Goal: Transaction & Acquisition: Purchase product/service

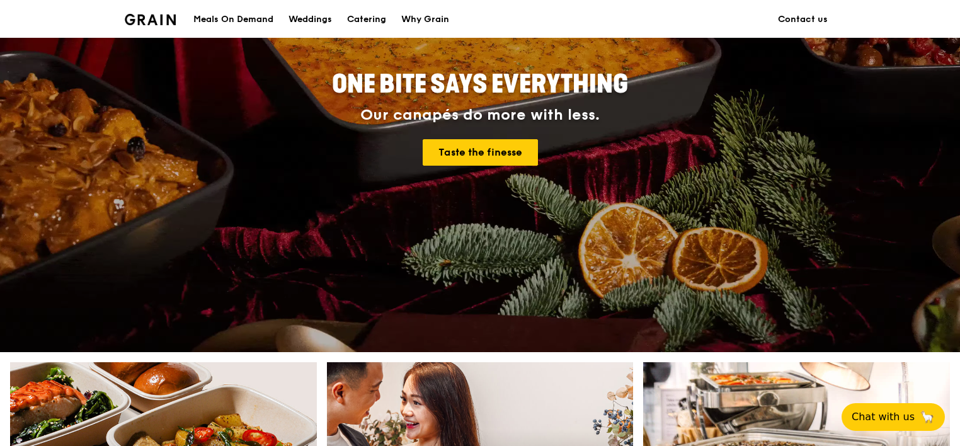
scroll to position [189, 0]
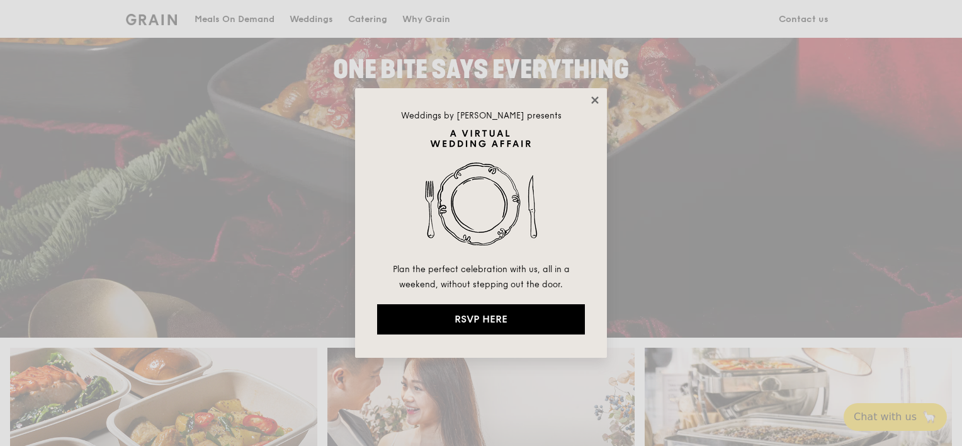
click at [594, 103] on icon at bounding box center [594, 99] width 11 height 11
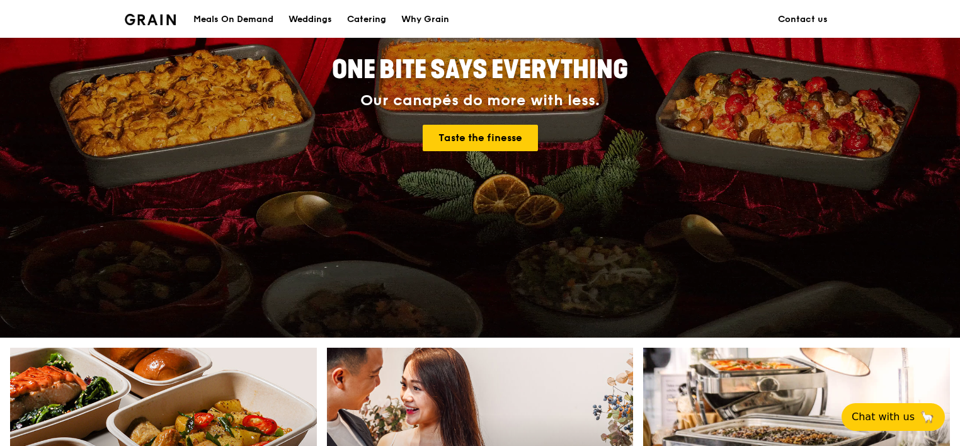
scroll to position [0, 0]
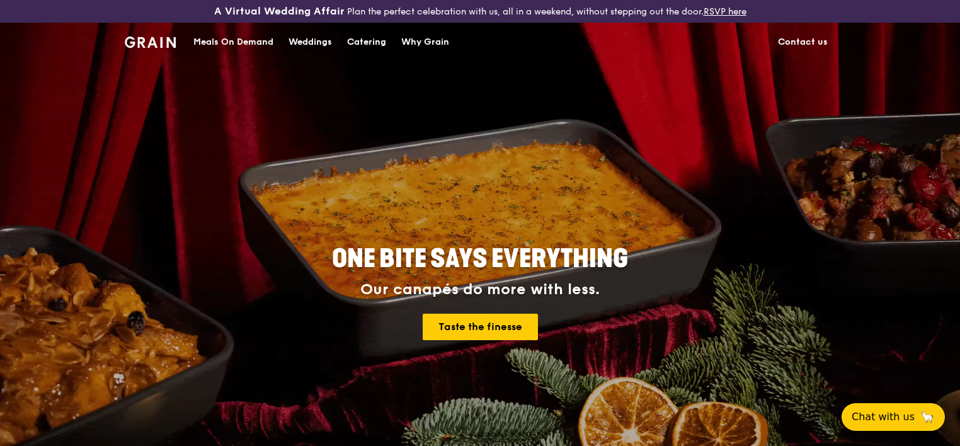
click at [251, 41] on div "Meals On Demand" at bounding box center [233, 42] width 80 height 38
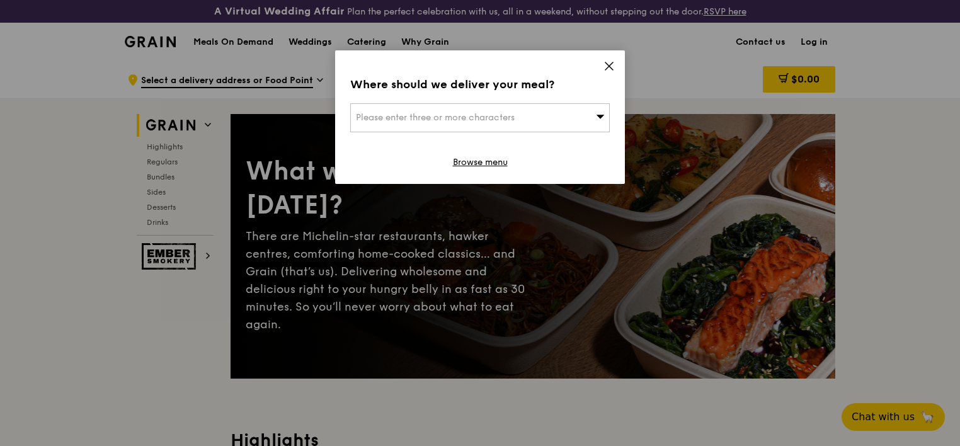
click at [495, 118] on span "Please enter three or more characters" at bounding box center [435, 117] width 159 height 11
click at [451, 121] on input "search" at bounding box center [480, 118] width 258 height 28
type input "2"
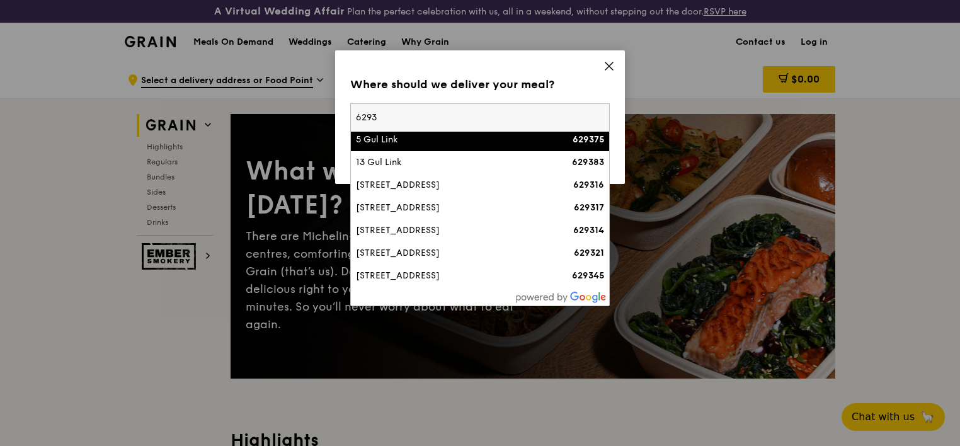
scroll to position [295, 0]
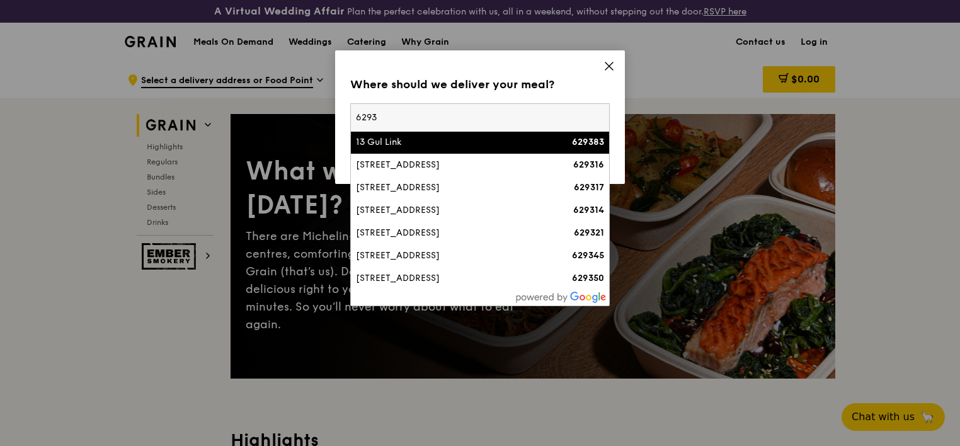
click at [365, 111] on input "6293" at bounding box center [480, 118] width 258 height 28
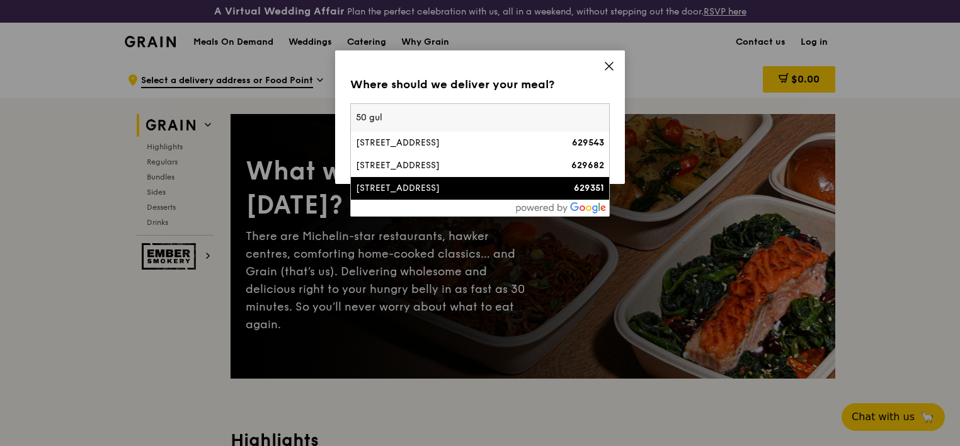
type input "50 gul"
click at [425, 195] on li "[STREET_ADDRESS] 629351" at bounding box center [480, 188] width 258 height 23
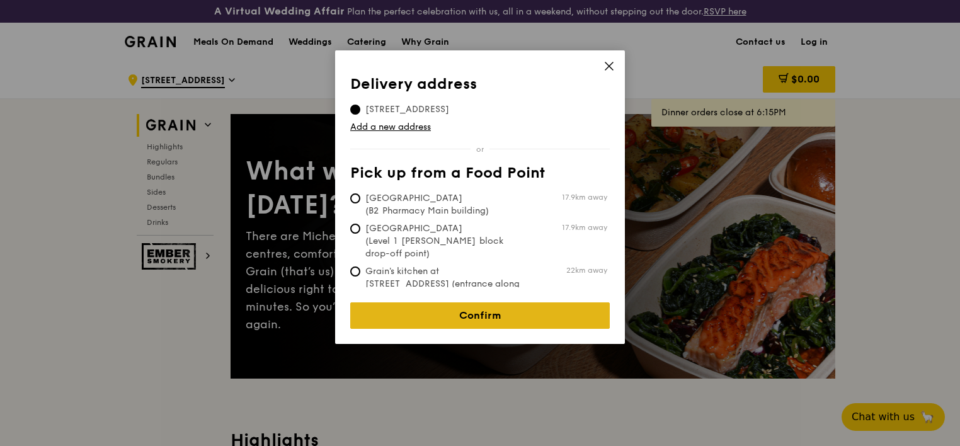
click at [485, 302] on link "Confirm" at bounding box center [479, 315] width 259 height 26
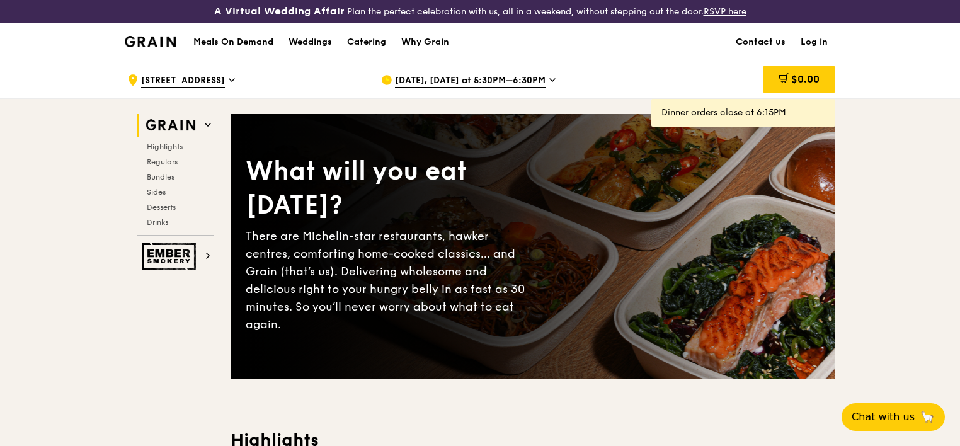
click at [549, 82] on icon at bounding box center [552, 79] width 6 height 11
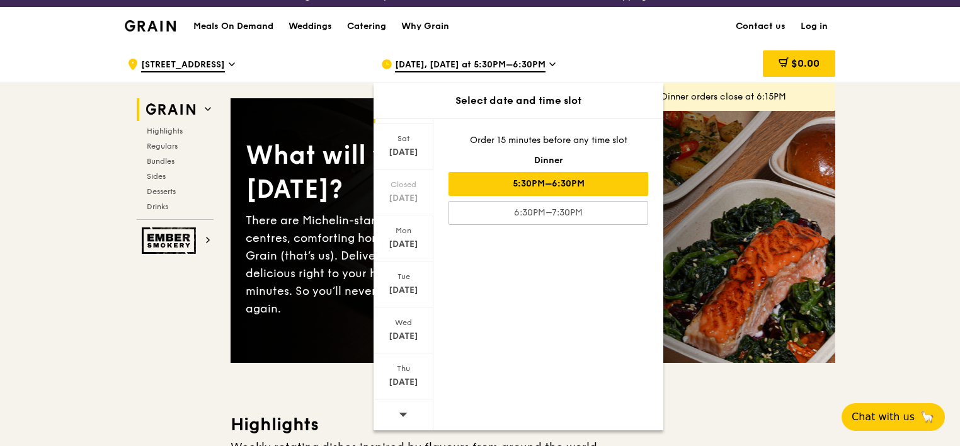
scroll to position [63, 0]
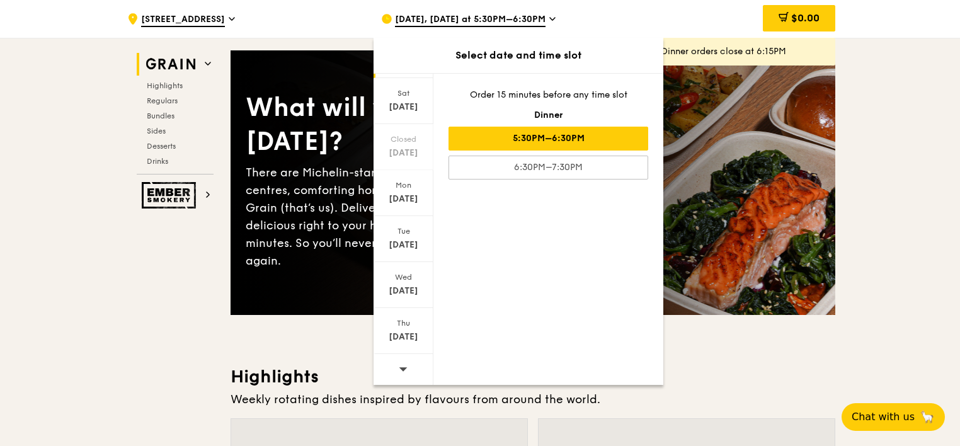
click at [400, 373] on span at bounding box center [403, 369] width 9 height 30
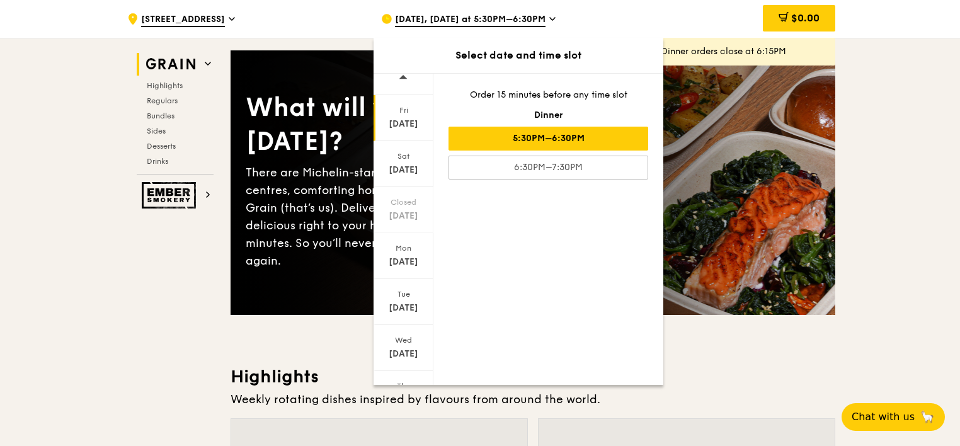
click at [413, 123] on div "[DATE]" at bounding box center [403, 124] width 56 height 13
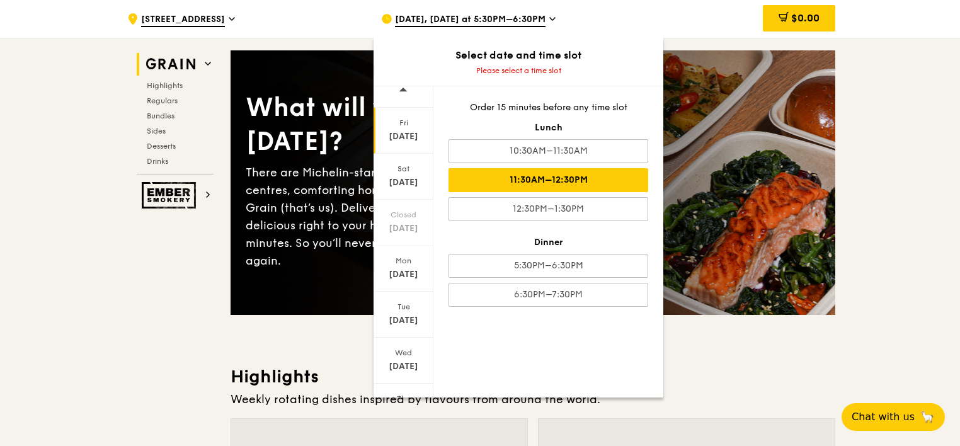
click at [574, 174] on div "11:30AM–12:30PM" at bounding box center [548, 180] width 200 height 24
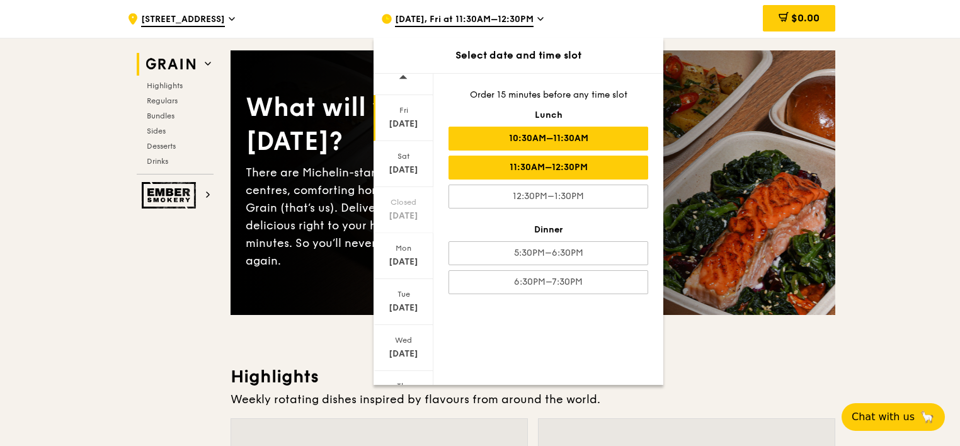
click at [603, 143] on div "10:30AM–11:30AM" at bounding box center [548, 139] width 200 height 24
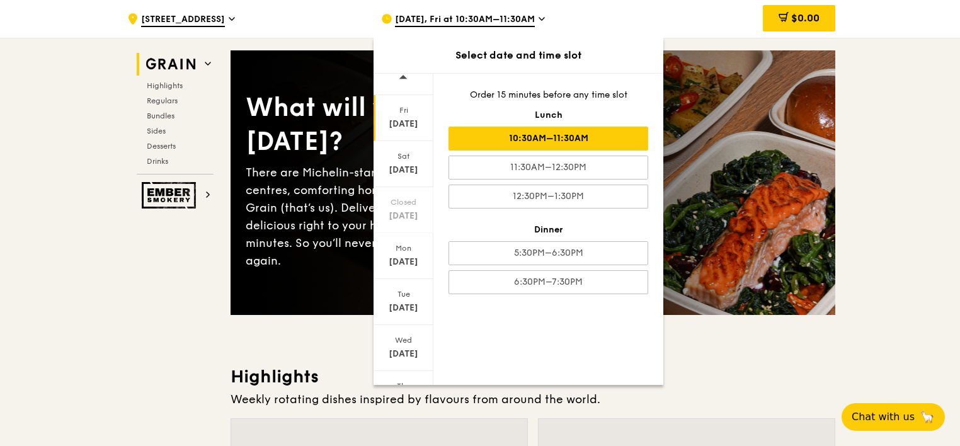
click at [411, 75] on div at bounding box center [403, 78] width 60 height 33
click at [612, 47] on div "Select date and time slot" at bounding box center [518, 55] width 290 height 35
click at [285, 306] on div "What will you eat [DATE]? There are Michelin-star restaurants, hawker centres, …" at bounding box center [532, 182] width 604 height 264
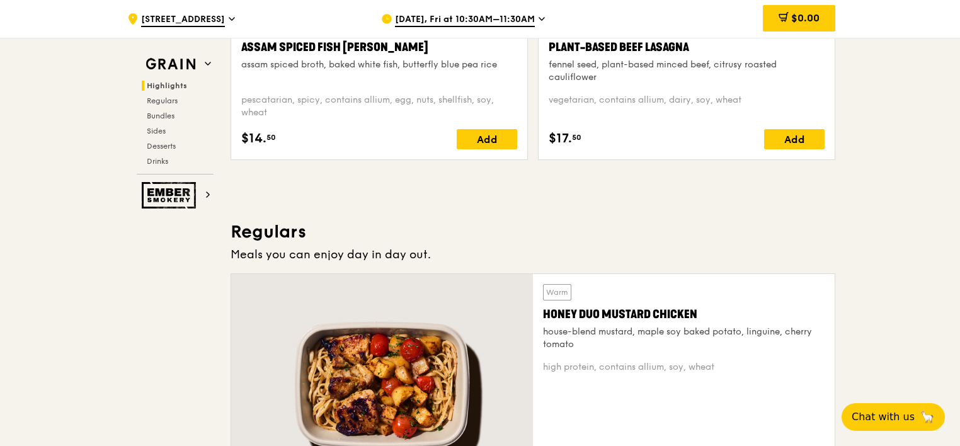
scroll to position [756, 0]
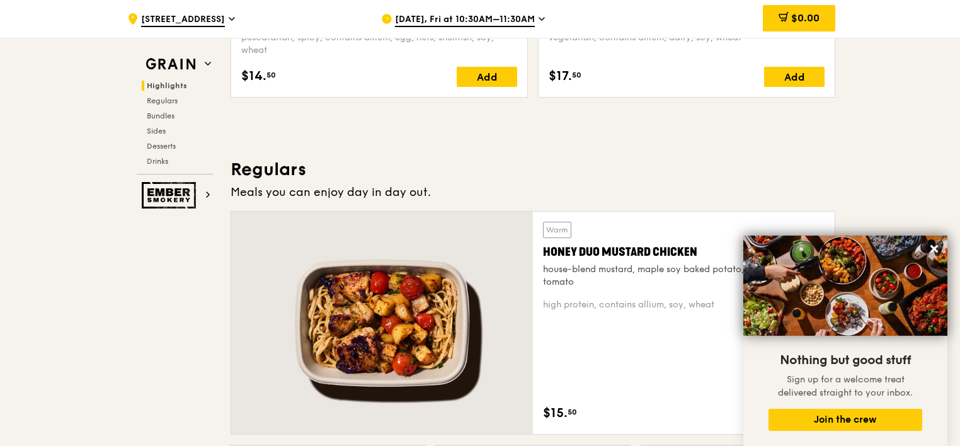
click at [548, 171] on h3 "Regulars" at bounding box center [532, 169] width 604 height 23
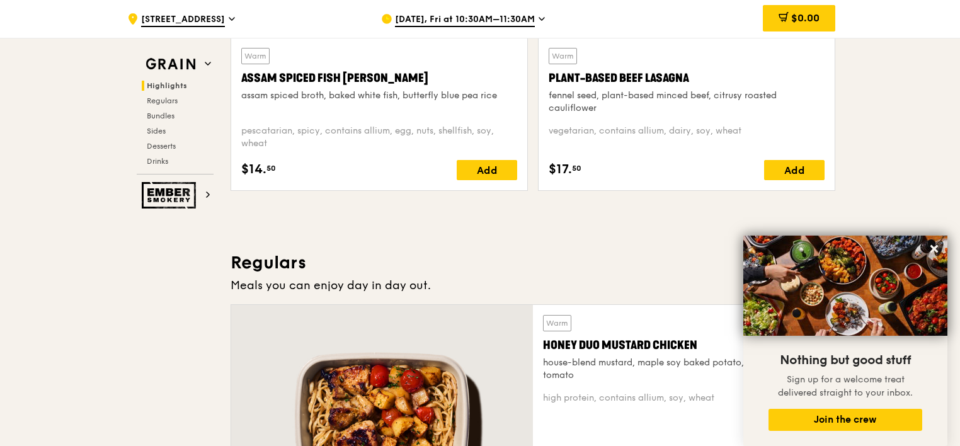
scroll to position [882, 0]
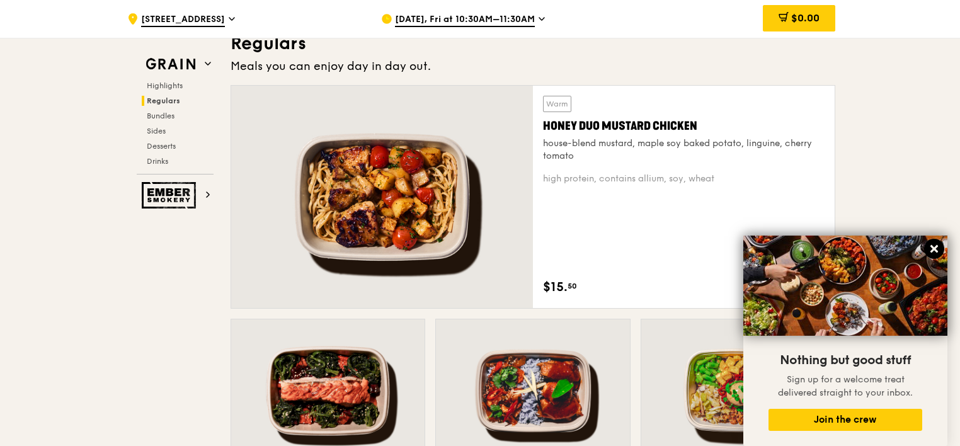
click at [932, 252] on icon at bounding box center [934, 249] width 8 height 8
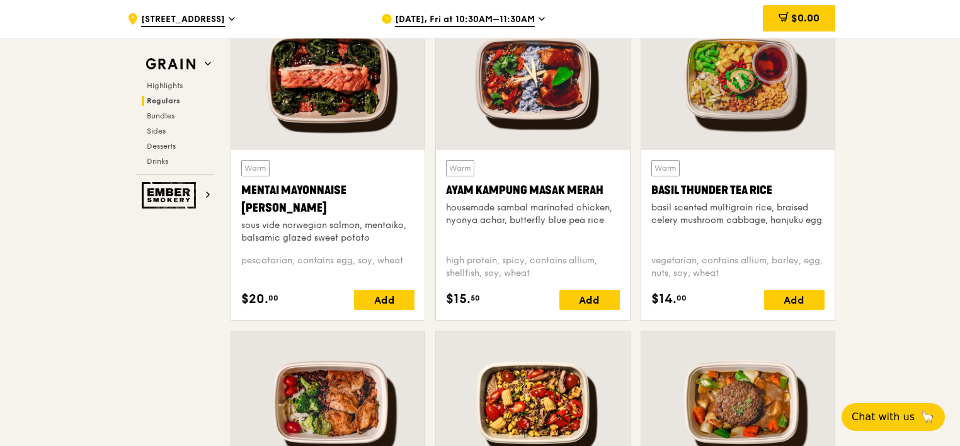
scroll to position [1208, 0]
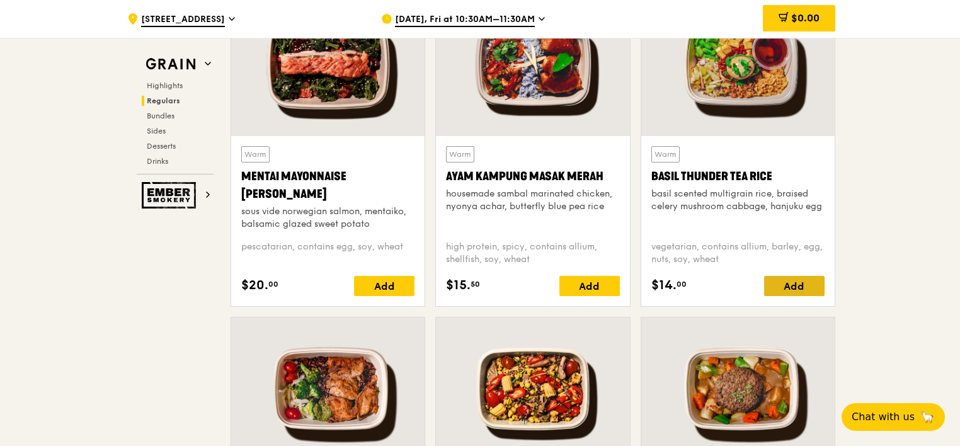
click at [790, 288] on div "Add" at bounding box center [794, 286] width 60 height 20
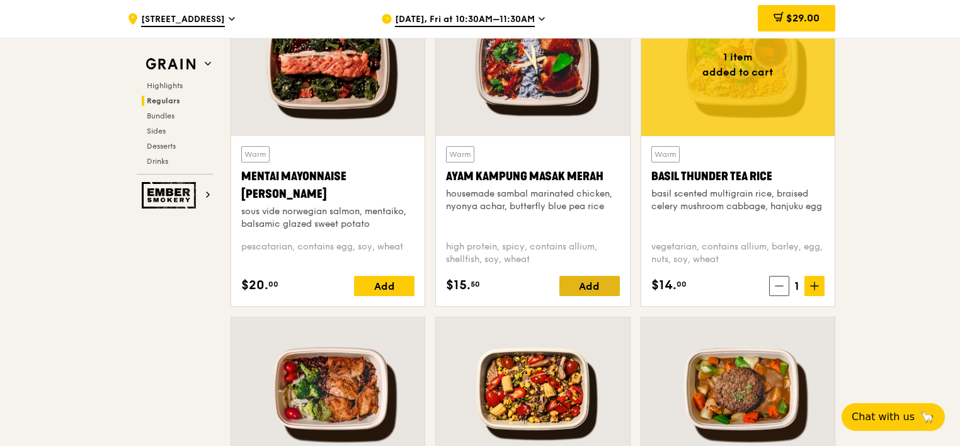
click at [589, 291] on div "Add" at bounding box center [589, 286] width 60 height 20
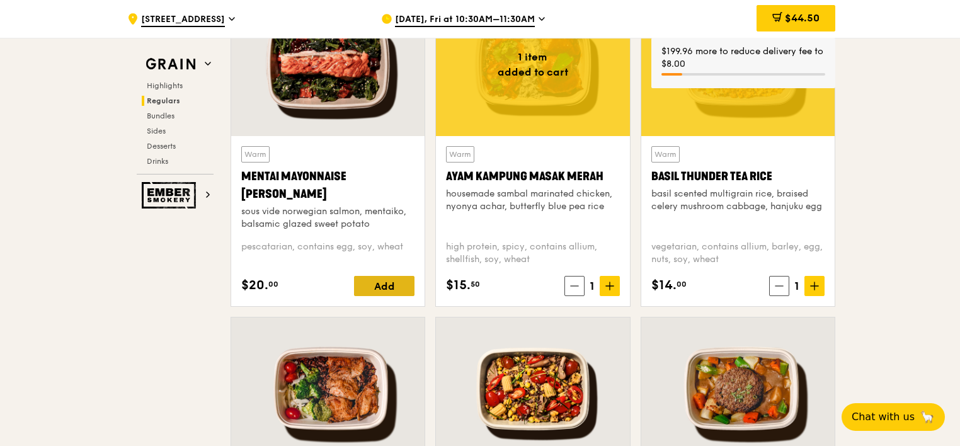
click at [393, 282] on div "Add" at bounding box center [384, 286] width 60 height 20
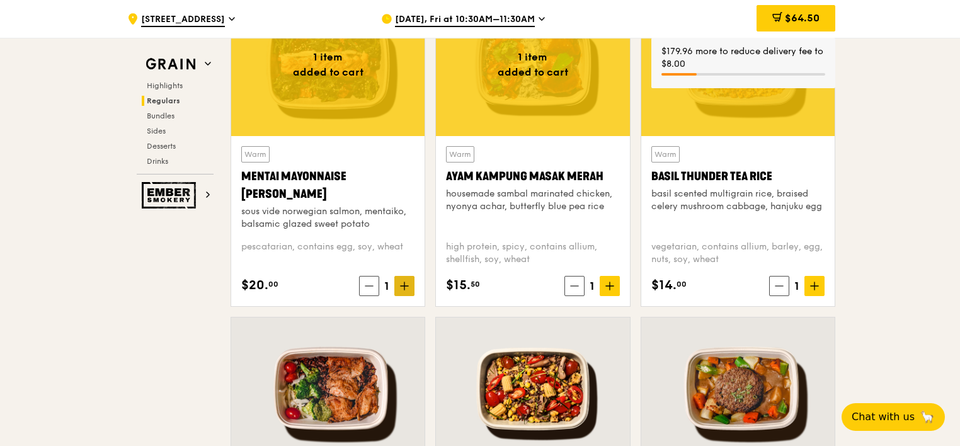
click at [412, 283] on span at bounding box center [404, 286] width 20 height 20
click at [616, 285] on span at bounding box center [609, 286] width 20 height 20
click at [810, 287] on icon at bounding box center [814, 285] width 9 height 9
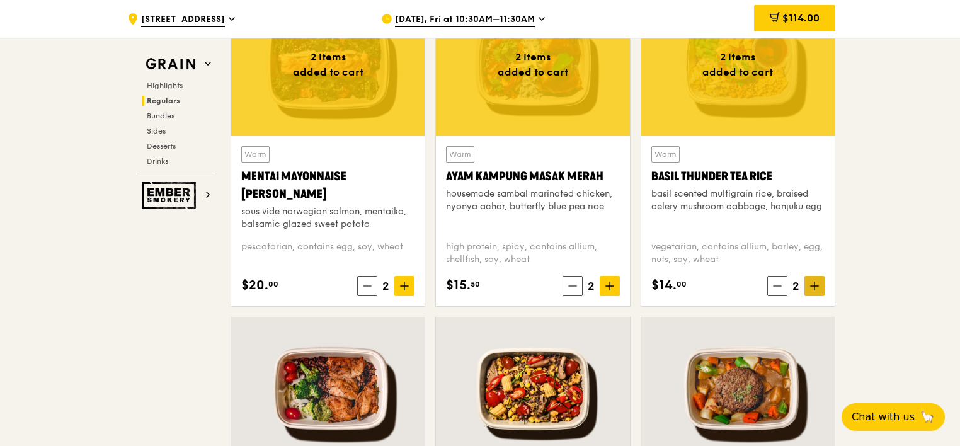
click at [805, 286] on span at bounding box center [814, 286] width 20 height 20
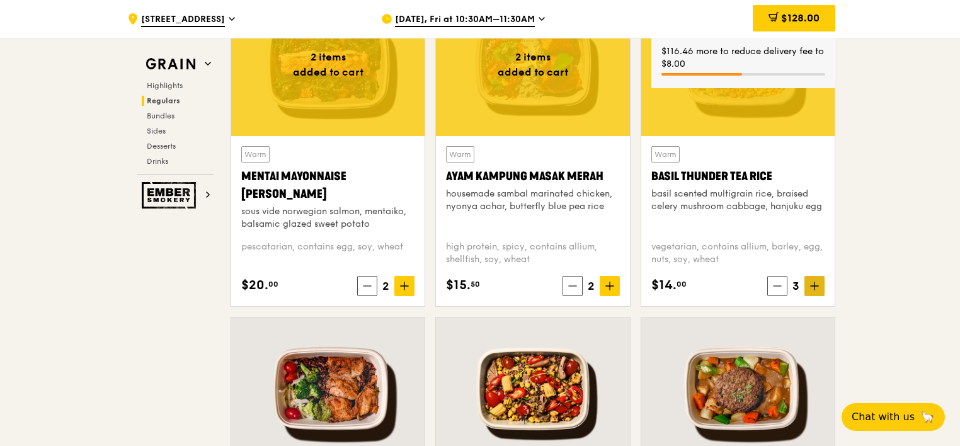
click at [805, 284] on span at bounding box center [814, 286] width 20 height 20
click at [814, 283] on icon at bounding box center [814, 286] width 0 height 8
click at [612, 290] on span at bounding box center [609, 286] width 20 height 20
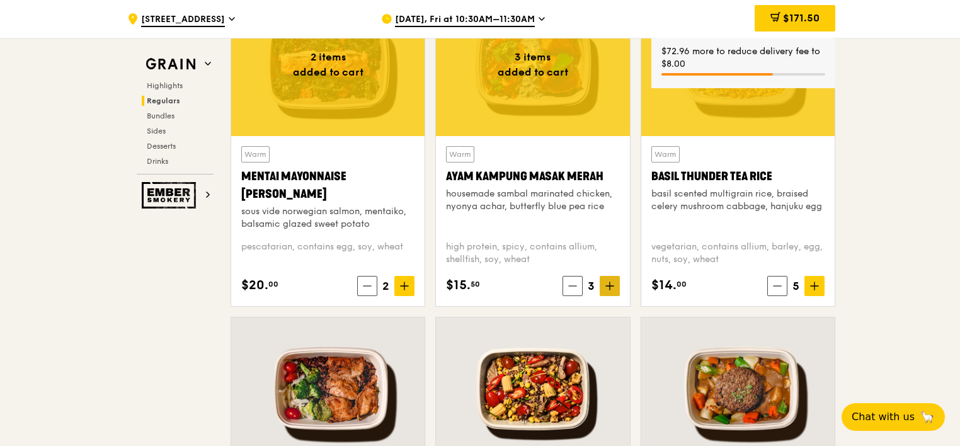
click at [612, 288] on icon at bounding box center [609, 285] width 9 height 9
click at [408, 284] on icon at bounding box center [404, 285] width 9 height 9
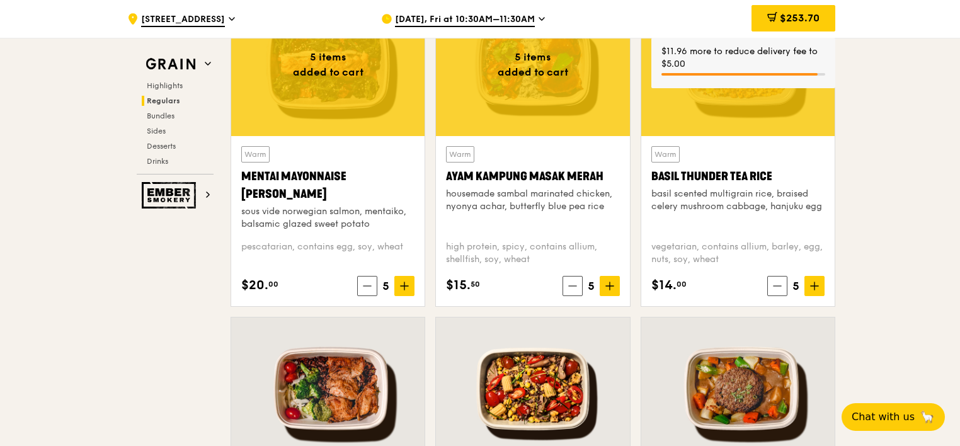
scroll to position [1082, 0]
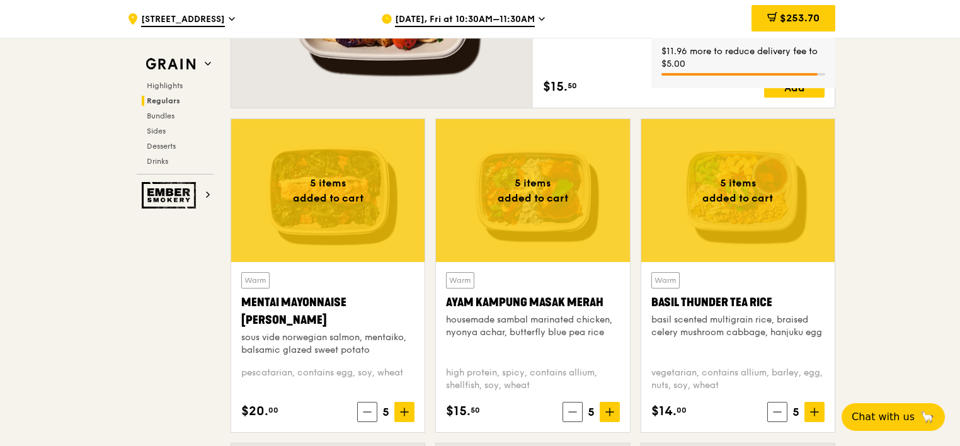
click at [816, 89] on div "$11.96 more to reduce delivery fee to $5.00" at bounding box center [743, 65] width 184 height 55
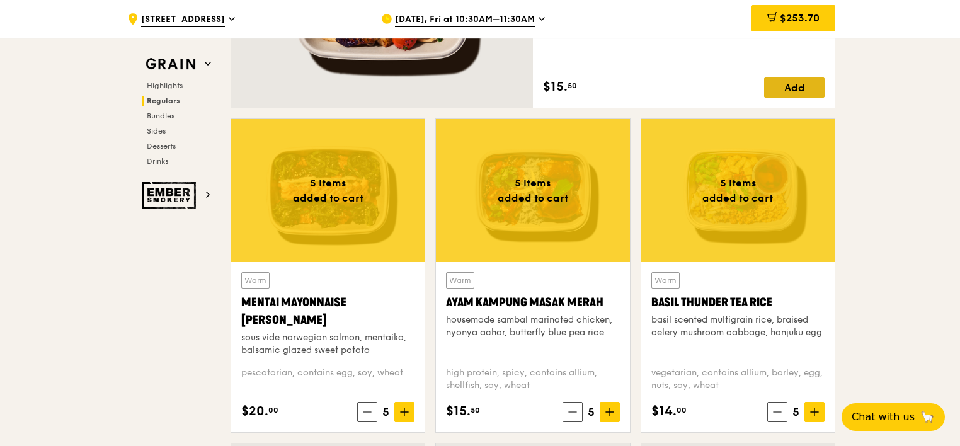
click at [805, 91] on div "Add" at bounding box center [794, 87] width 60 height 20
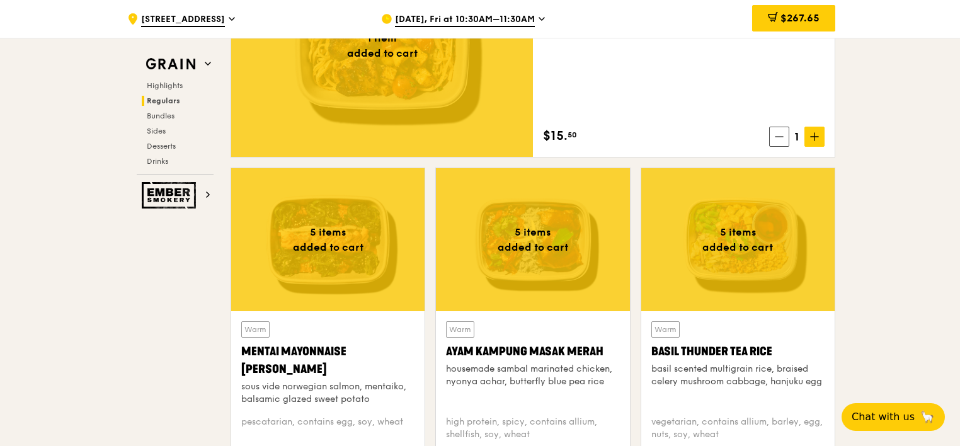
scroll to position [1019, 0]
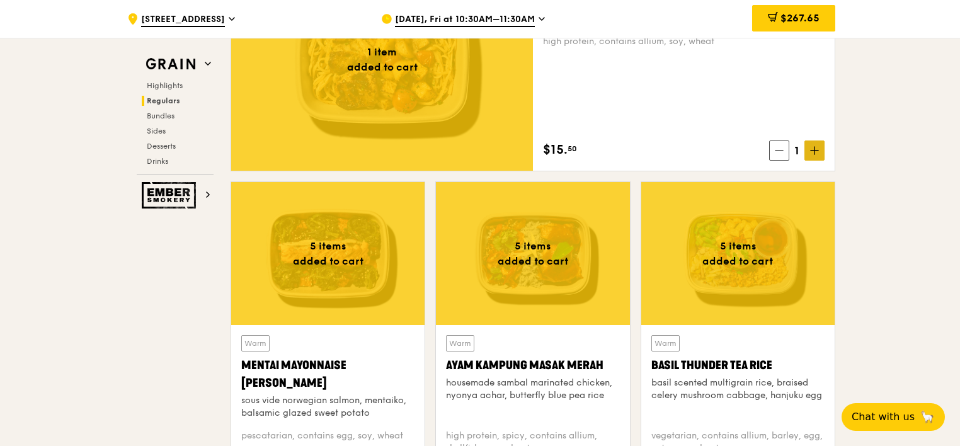
click at [813, 151] on icon at bounding box center [814, 150] width 9 height 9
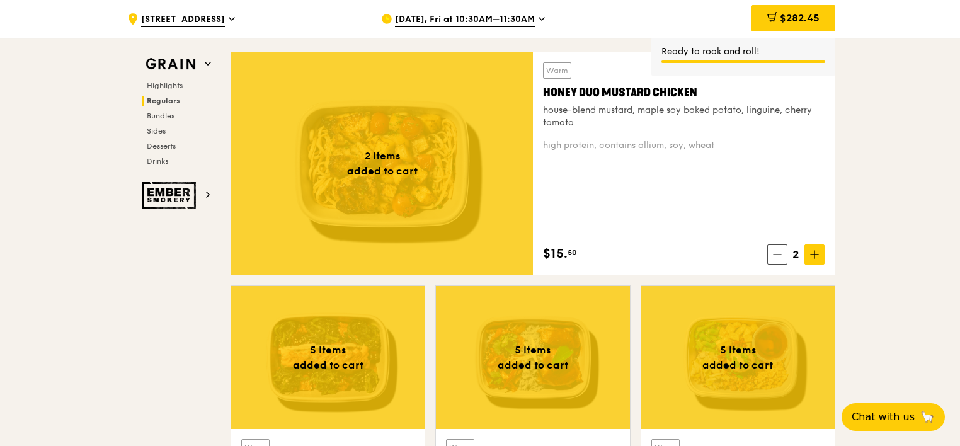
scroll to position [893, 0]
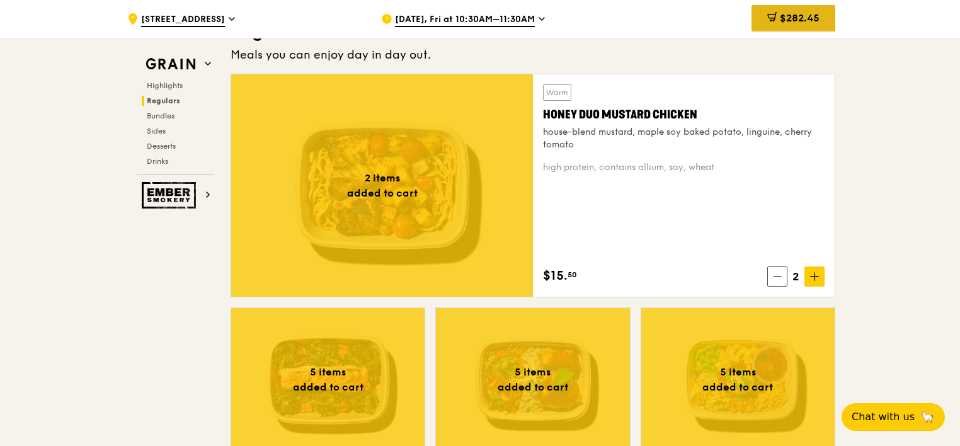
click at [821, 18] on div "$282.45" at bounding box center [793, 18] width 84 height 26
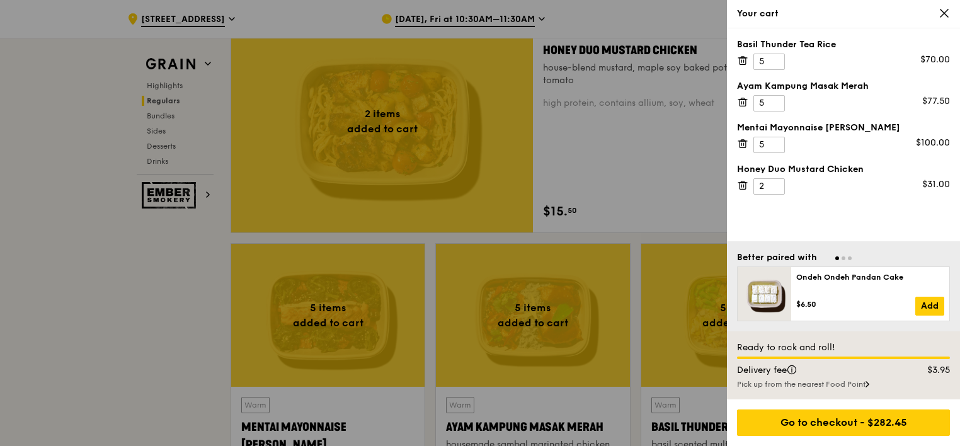
scroll to position [1019, 0]
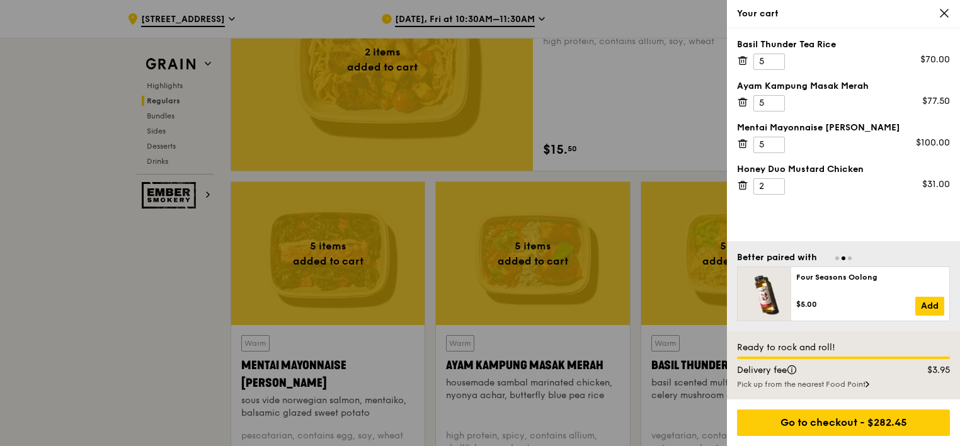
click at [943, 17] on icon at bounding box center [943, 13] width 11 height 11
